Goal: Task Accomplishment & Management: Use online tool/utility

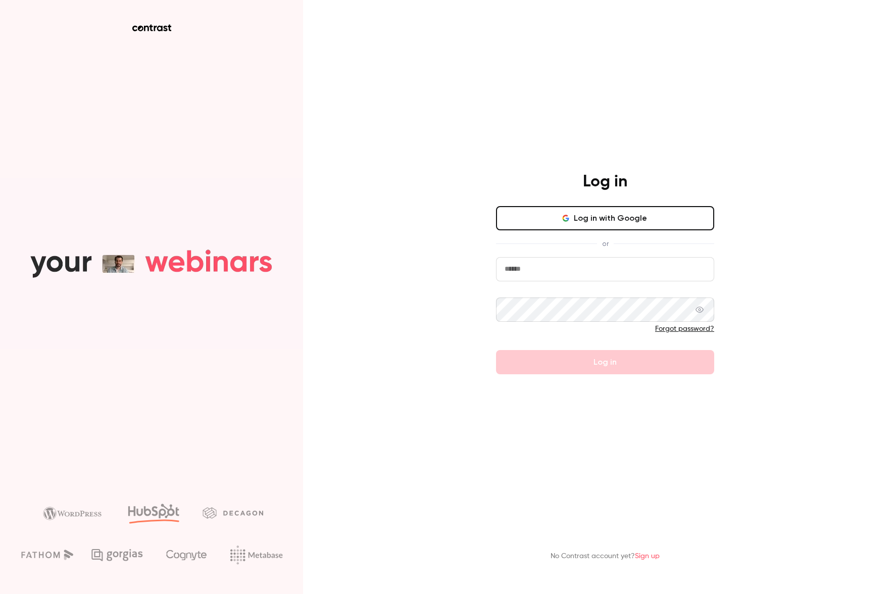
type input "**********"
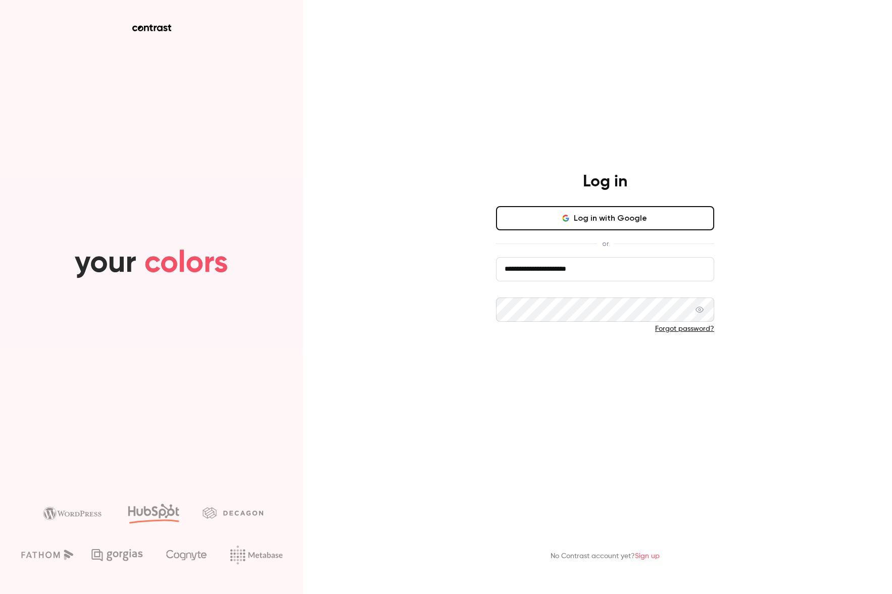
click at [583, 373] on button "Log in" at bounding box center [605, 362] width 218 height 24
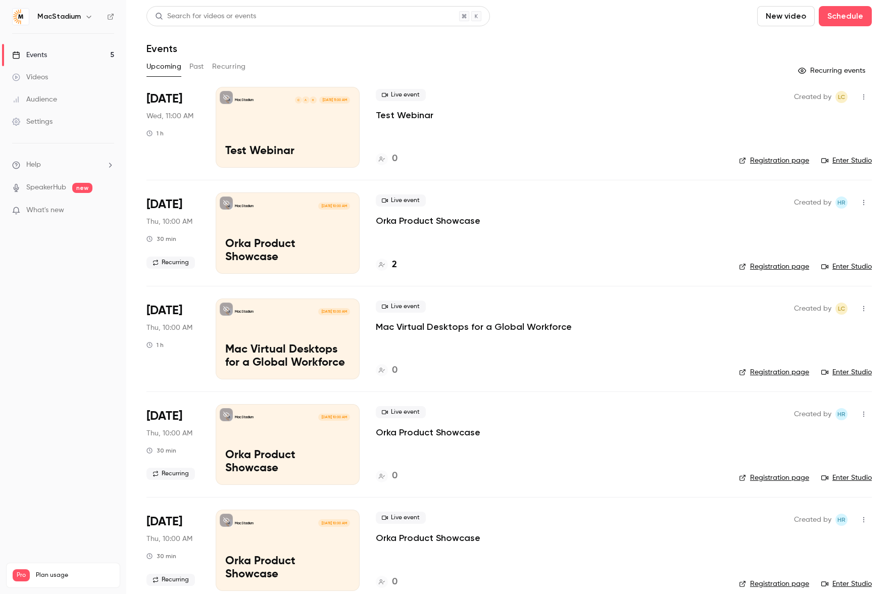
click at [595, 156] on div "0" at bounding box center [549, 159] width 347 height 14
click at [675, 31] on header "Search for videos or events New video Schedule Events" at bounding box center [508, 30] width 725 height 48
click at [516, 123] on div "Live event Test Webinar 0" at bounding box center [549, 127] width 347 height 81
click at [694, 148] on div "Live event Test Webinar 0" at bounding box center [549, 127] width 347 height 81
click at [710, 106] on div "Live event Test Webinar" at bounding box center [549, 105] width 347 height 32
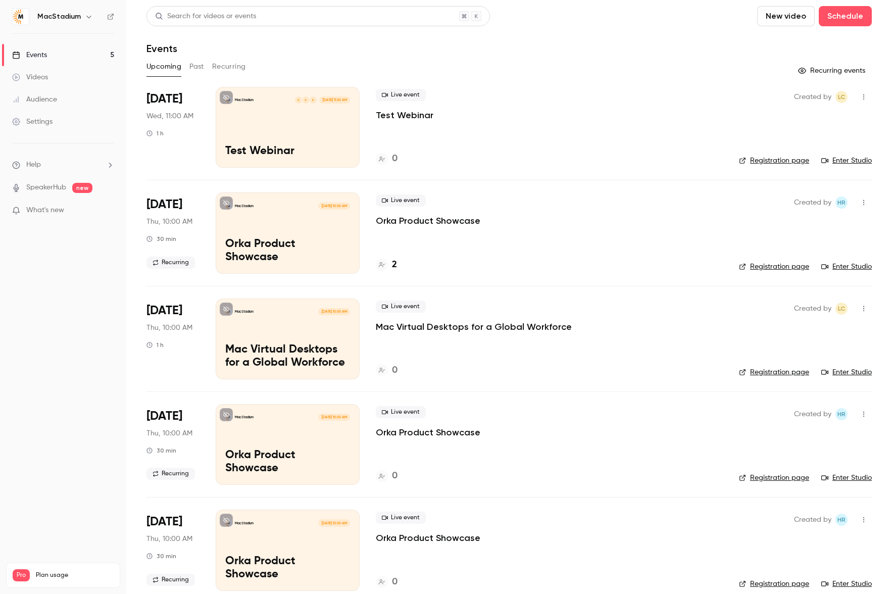
click at [587, 83] on div "Search for videos or events New video Schedule Events Upcoming Past Recurring R…" at bounding box center [508, 304] width 725 height 597
click at [752, 131] on div "Created by LC Registration page Enter Studio" at bounding box center [805, 127] width 133 height 81
click at [852, 161] on link "Enter Studio" at bounding box center [846, 161] width 50 height 10
click at [620, 138] on div "Live event Test Webinar 0" at bounding box center [549, 127] width 347 height 81
click at [392, 263] on h4 "2" at bounding box center [394, 265] width 5 height 14
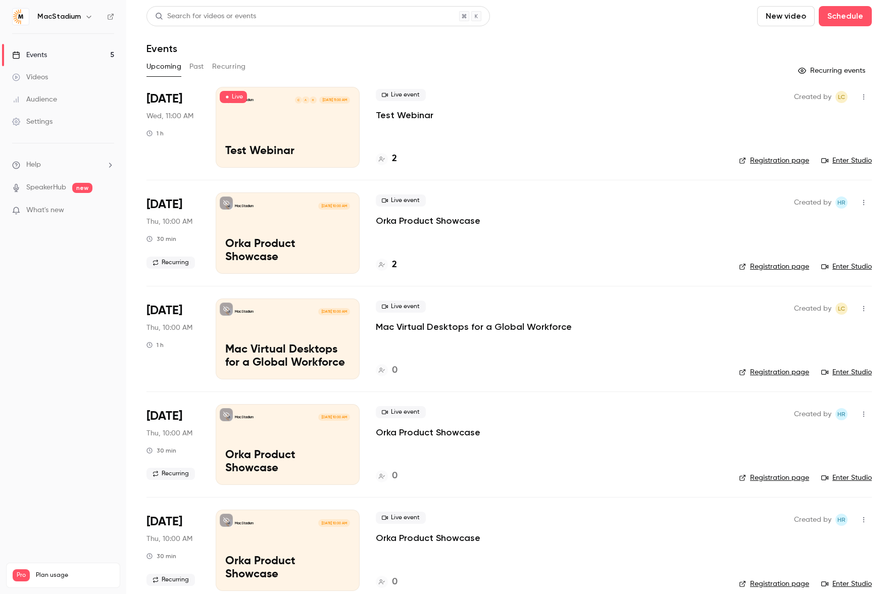
click at [881, 132] on main "Search for videos or events New video Schedule Events Upcoming Past Recurring R…" at bounding box center [508, 297] width 765 height 594
click at [556, 42] on header "Search for videos or events New video Schedule Events" at bounding box center [508, 30] width 725 height 48
click at [231, 98] on span "Live" at bounding box center [233, 97] width 27 height 12
click at [689, 63] on div "Upcoming Past Recurring" at bounding box center [508, 67] width 725 height 16
click at [666, 138] on div "Live event Test Webinar 2" at bounding box center [545, 127] width 339 height 81
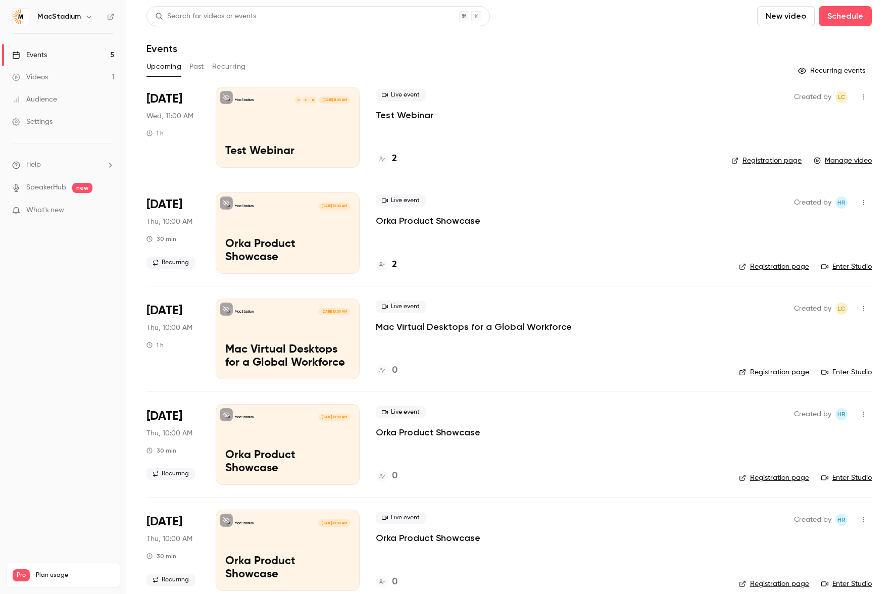
click at [820, 112] on div "Created by LC Registration page Manage video" at bounding box center [801, 127] width 140 height 81
click at [489, 144] on div "Live event Test Webinar 2" at bounding box center [545, 127] width 339 height 81
click at [348, 116] on div "MacStadium H A C Sep 3, 11:00 AM Test Webinar" at bounding box center [288, 127] width 144 height 81
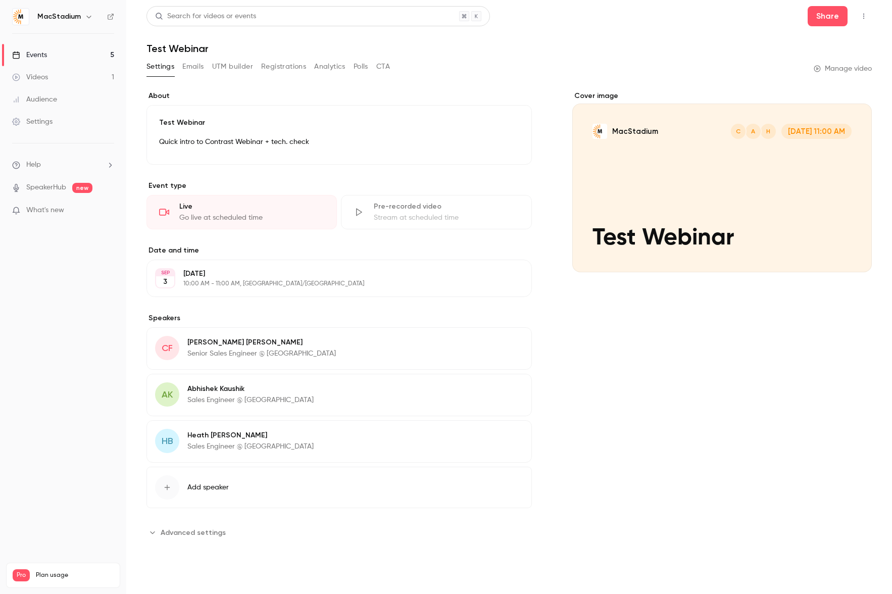
click at [844, 70] on link "Manage video" at bounding box center [842, 69] width 58 height 10
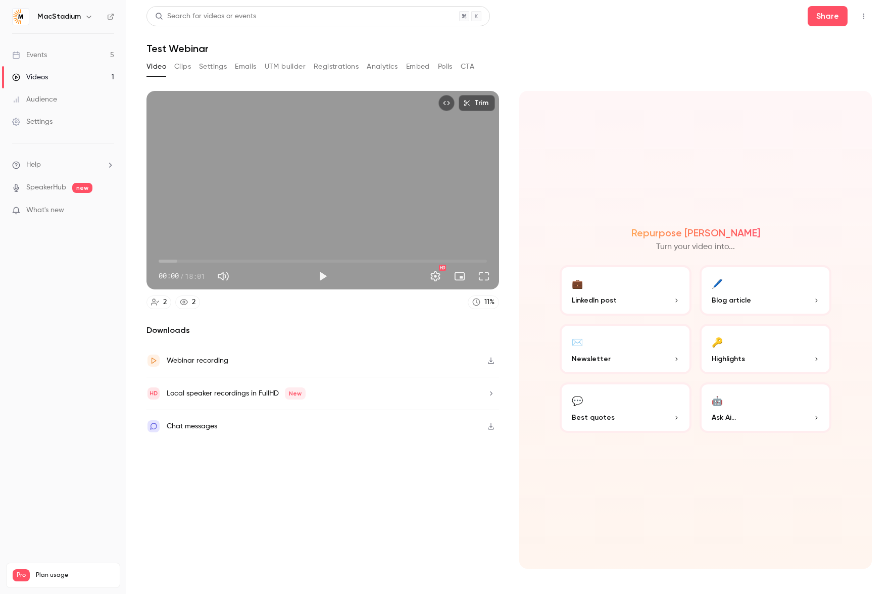
click at [726, 467] on div "Repurpose Ai Turn your video into... 💼 LinkedIn post 🖊️ Blog article ✉️ Newslet…" at bounding box center [695, 330] width 352 height 478
click at [640, 404] on button "💬 Best quotes" at bounding box center [625, 407] width 132 height 50
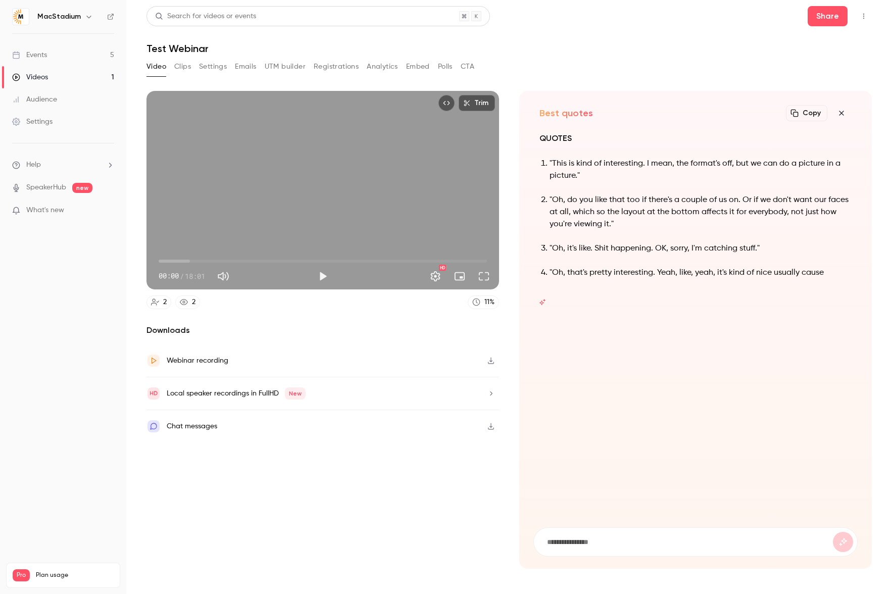
click at [508, 333] on section "Trim 00:00 00:00 / 18:01 HD 2 2 11 % Downloads Webinar recording Local speaker …" at bounding box center [508, 330] width 725 height 478
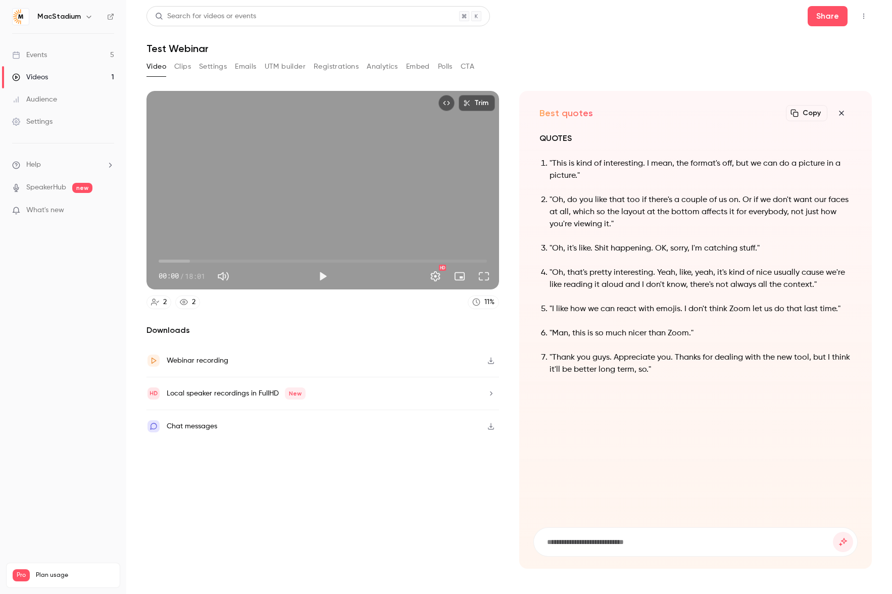
click at [508, 333] on section "Trim 00:00 00:00 / 18:01 HD 2 2 11 % Downloads Webinar recording Local speaker …" at bounding box center [508, 330] width 725 height 478
click at [841, 111] on icon "button" at bounding box center [841, 113] width 12 height 8
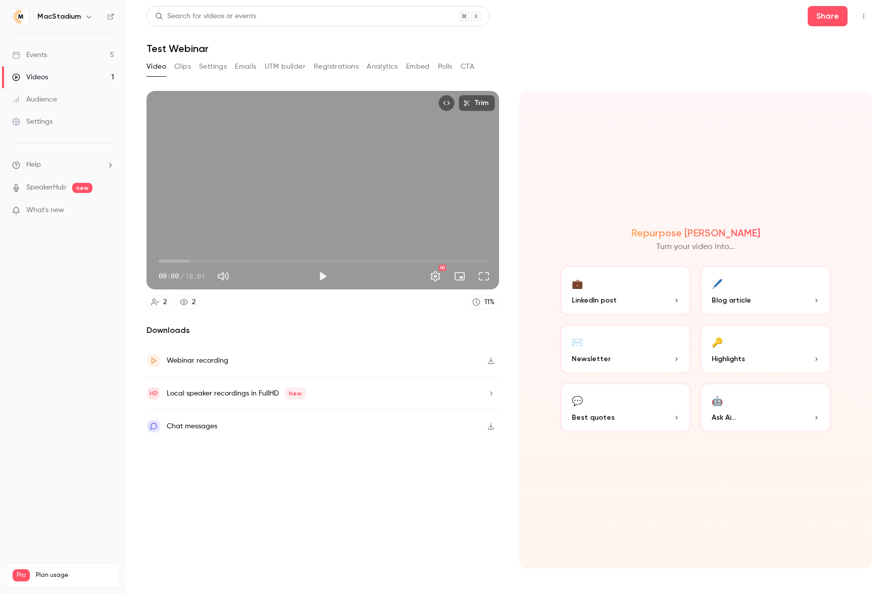
click at [781, 360] on p "Highlights" at bounding box center [765, 358] width 108 height 11
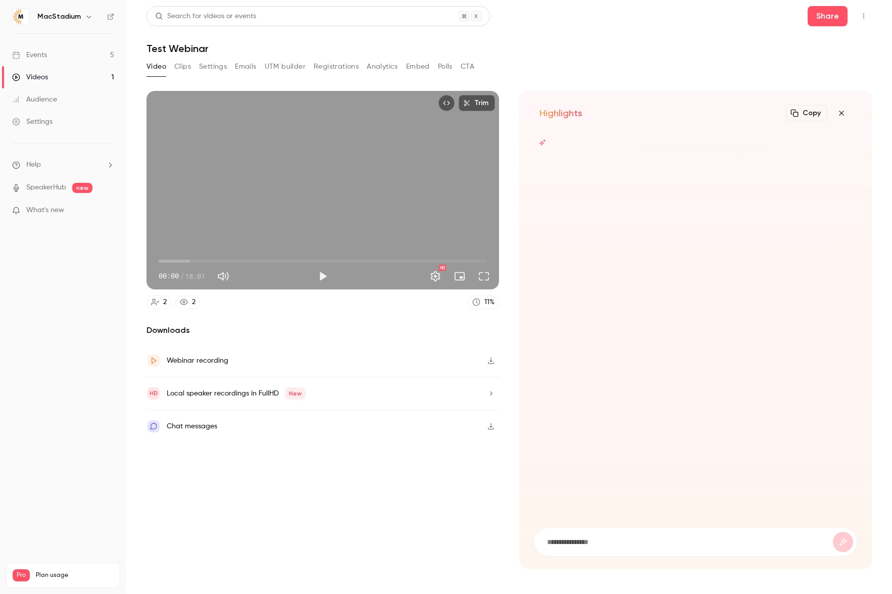
click at [880, 360] on main "Search for videos or events Share Test Webinar Video Clips Settings Emails UTM …" at bounding box center [508, 297] width 765 height 594
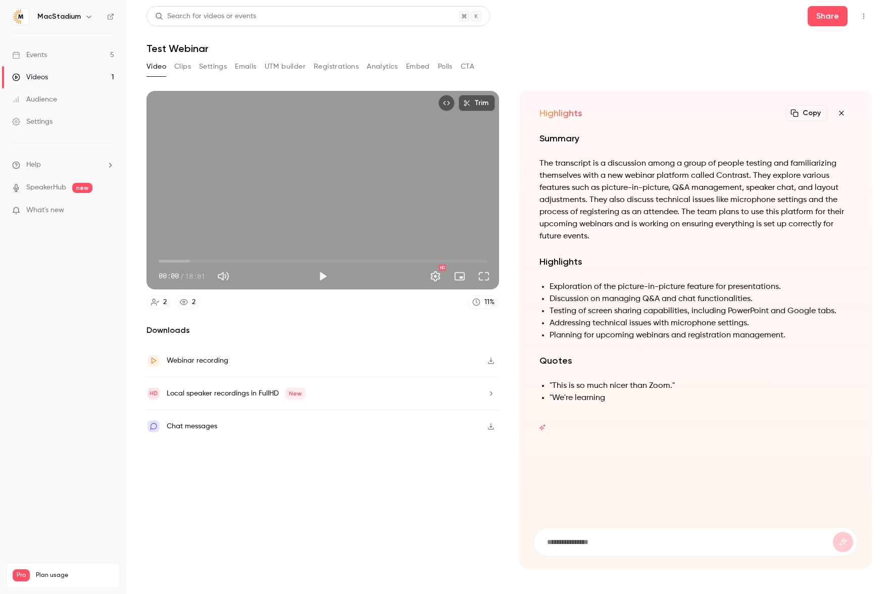
click at [880, 360] on main "Search for videos or events Share Test Webinar Video Clips Settings Emails UTM …" at bounding box center [508, 297] width 765 height 594
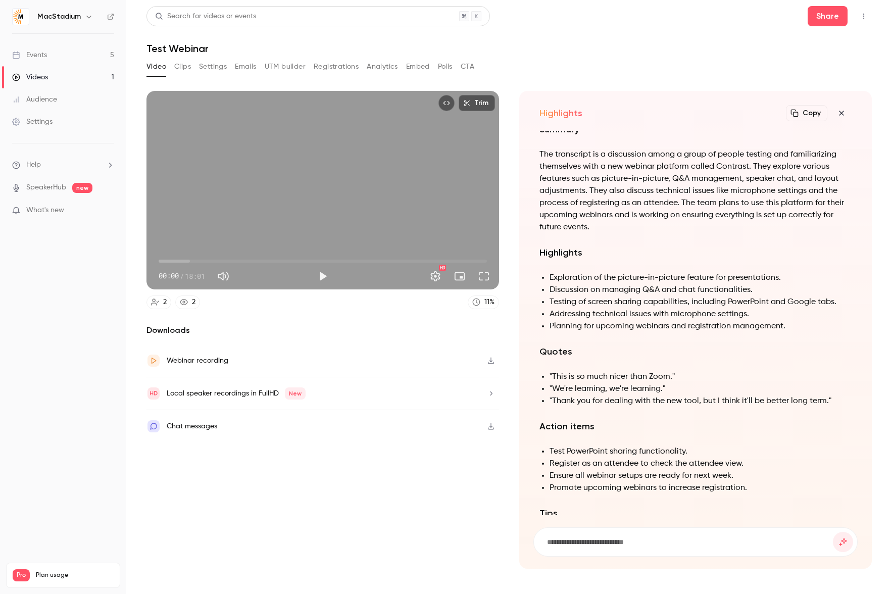
scroll to position [-111, 0]
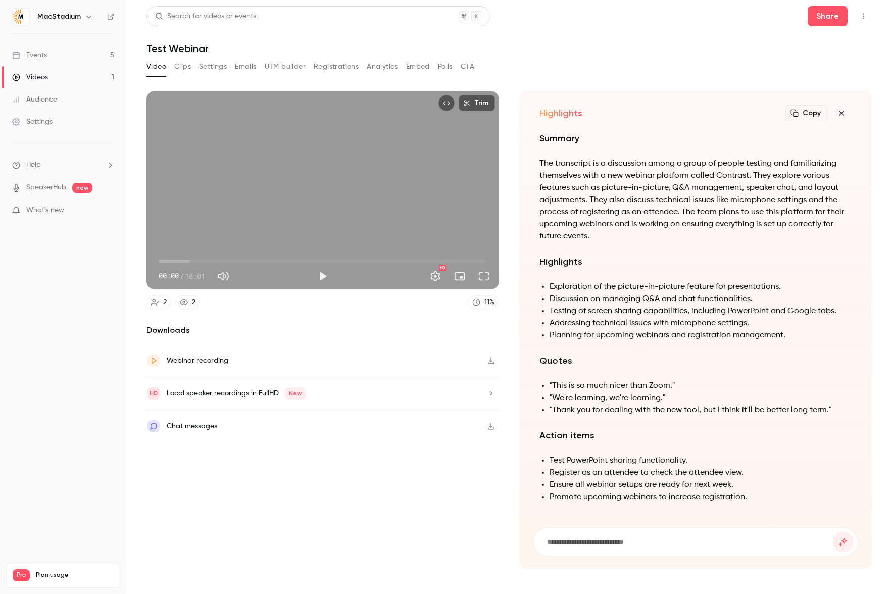
click at [877, 364] on main "Search for videos or events Share Test Webinar Video Clips Settings Emails UTM …" at bounding box center [508, 297] width 765 height 594
click at [842, 115] on icon "button" at bounding box center [841, 113] width 5 height 5
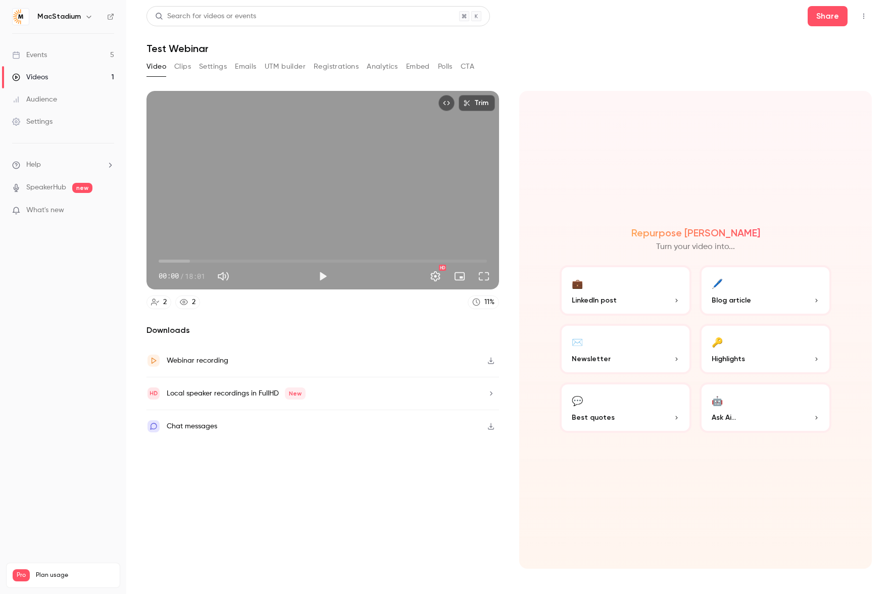
click at [57, 50] on link "Events 5" at bounding box center [63, 55] width 126 height 22
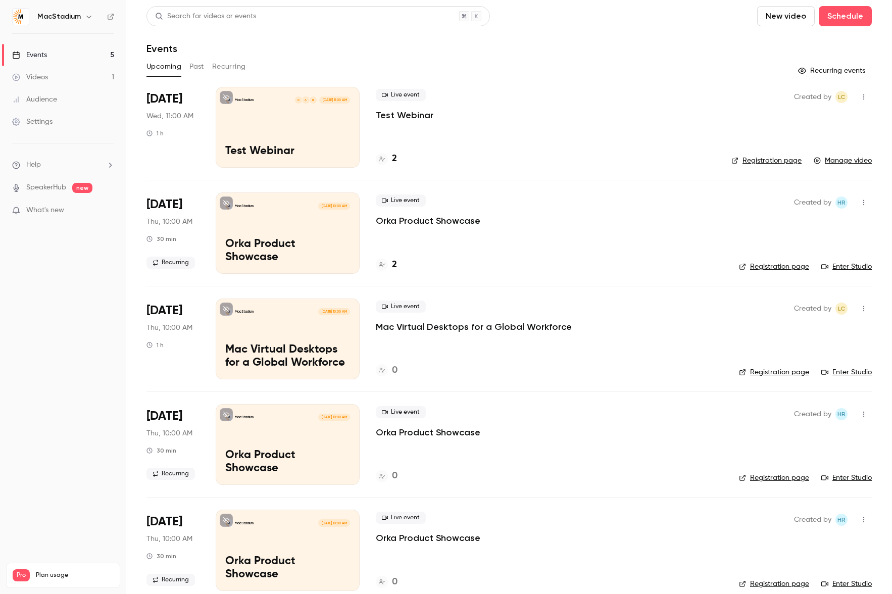
drag, startPoint x: 616, startPoint y: 54, endPoint x: 523, endPoint y: 26, distance: 97.5
click at [523, 26] on div "Search for videos or events New video Schedule" at bounding box center [508, 16] width 725 height 20
click at [550, 109] on div "Live event Test Webinar" at bounding box center [545, 105] width 339 height 32
